Goal: Task Accomplishment & Management: Use online tool/utility

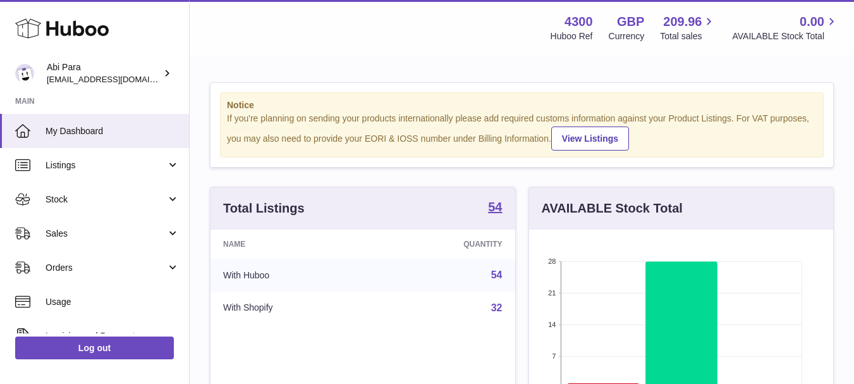
scroll to position [197, 304]
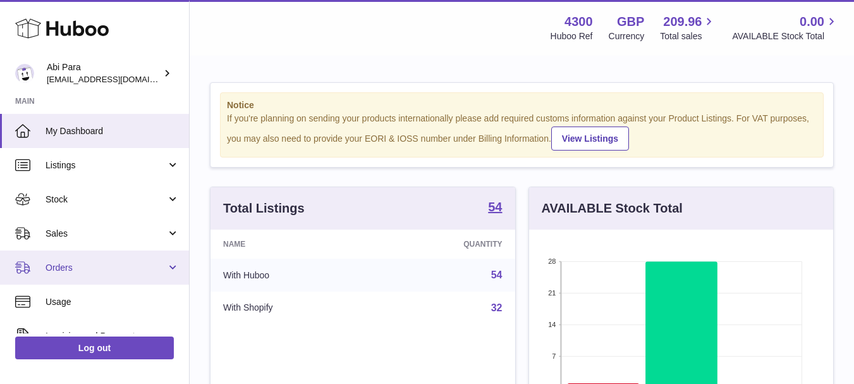
click at [64, 272] on span "Orders" at bounding box center [106, 268] width 121 height 12
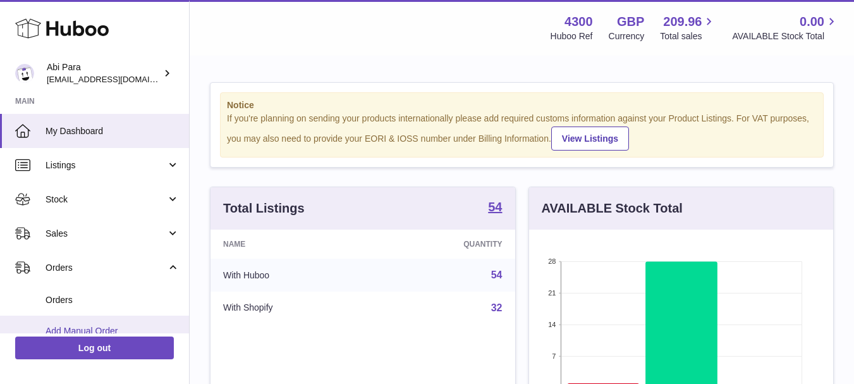
click at [64, 325] on span "Add Manual Order" at bounding box center [113, 331] width 134 height 12
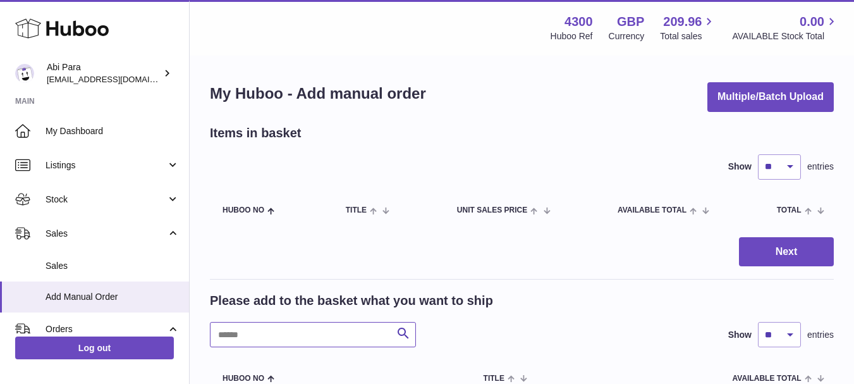
click at [250, 335] on input "text" at bounding box center [313, 334] width 206 height 25
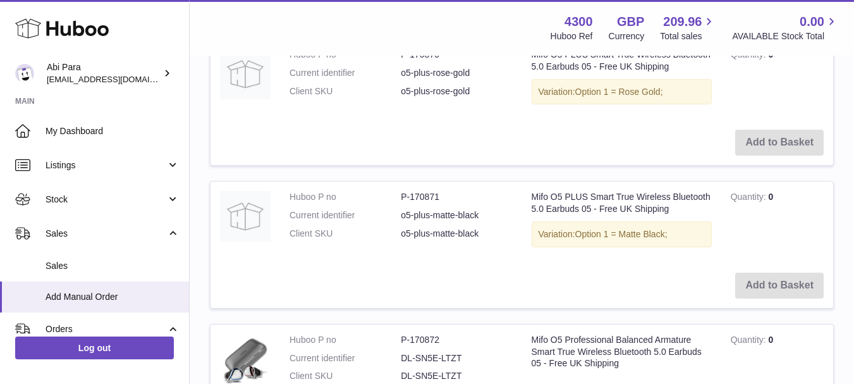
scroll to position [503, 0]
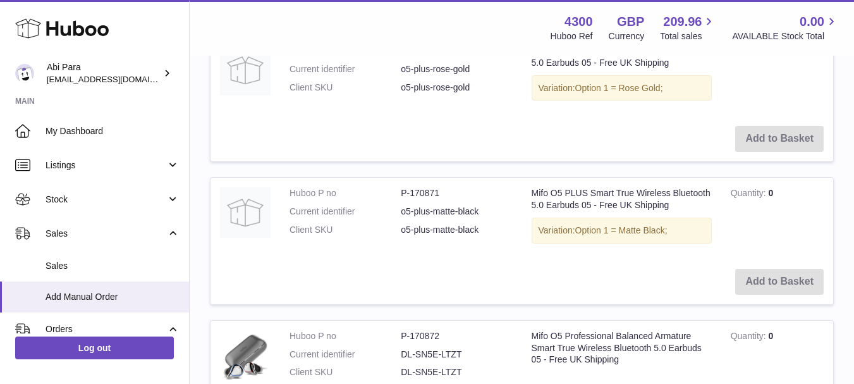
type input "****"
